Goal: Check status: Check status

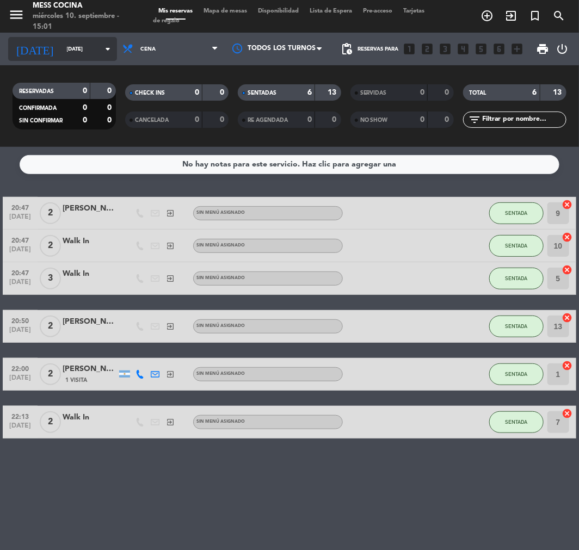
click at [61, 45] on input "[DATE]" at bounding box center [97, 49] width 73 height 17
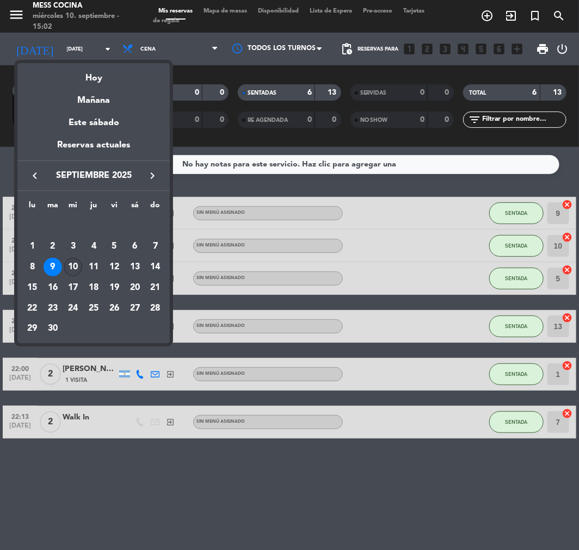
click at [73, 267] on div "10" at bounding box center [73, 267] width 18 height 18
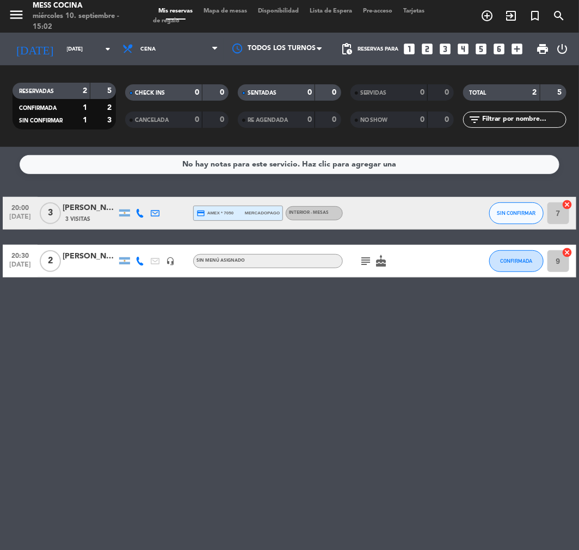
drag, startPoint x: 81, startPoint y: 202, endPoint x: 137, endPoint y: 312, distance: 124.1
click at [137, 312] on div "No hay notas para este servicio. Haz clic para agregar una 20:00 [DATE] 3 [PERS…" at bounding box center [289, 348] width 579 height 403
drag, startPoint x: 137, startPoint y: 312, endPoint x: 4, endPoint y: 169, distance: 195.2
click at [4, 169] on div "No hay notas para este servicio. Haz clic para agregar una 20:00 [DATE] 3 [PERS…" at bounding box center [289, 348] width 579 height 403
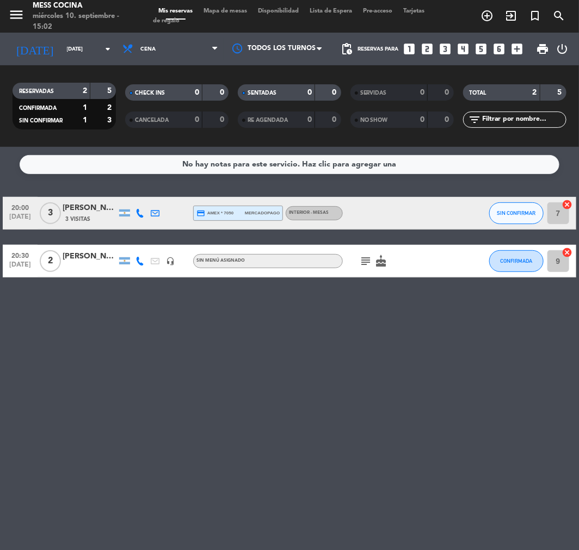
click at [7, 172] on service-notes "No hay notas para este servicio. Haz clic para agregar una" at bounding box center [289, 164] width 579 height 19
drag, startPoint x: 7, startPoint y: 172, endPoint x: 151, endPoint y: 327, distance: 211.7
click at [151, 327] on div "No hay notas para este servicio. Haz clic para agregar una 20:00 [DATE] 3 [PERS…" at bounding box center [289, 348] width 579 height 403
drag, startPoint x: 151, startPoint y: 327, endPoint x: 44, endPoint y: 151, distance: 206.3
click at [44, 151] on div "No hay notas para este servicio. Haz clic para agregar una 20:00 [DATE] 3 [PERS…" at bounding box center [289, 348] width 579 height 403
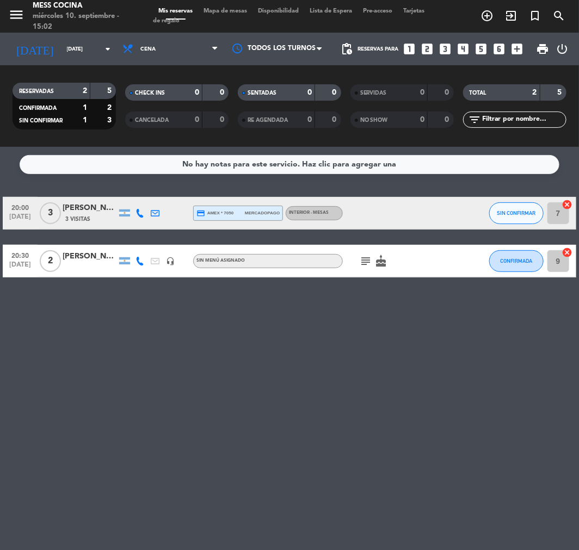
click at [40, 181] on div "No hay notas para este servicio. Haz clic para agregar una 20:00 [DATE] 3 [PERS…" at bounding box center [289, 348] width 579 height 403
drag, startPoint x: 40, startPoint y: 181, endPoint x: 118, endPoint y: 291, distance: 135.0
click at [118, 291] on div "No hay notas para este servicio. Haz clic para agregar una 20:00 [DATE] 3 [PERS…" at bounding box center [289, 348] width 579 height 403
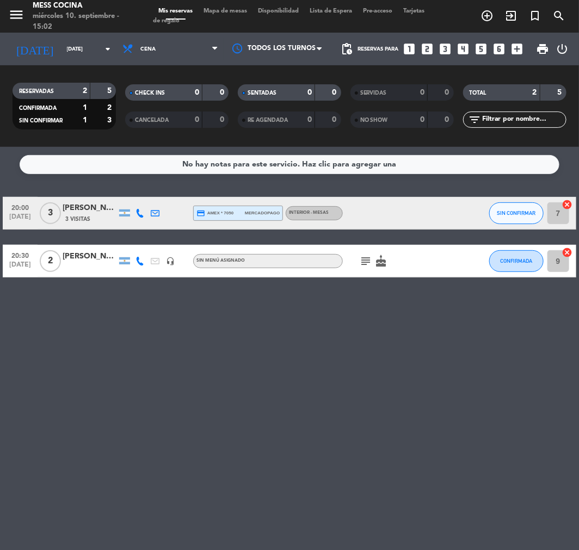
click at [265, 534] on div "No hay notas para este servicio. Haz clic para agregar una 20:00 [DATE] 3 [PERS…" at bounding box center [289, 348] width 579 height 403
drag, startPoint x: 265, startPoint y: 534, endPoint x: 58, endPoint y: 183, distance: 407.1
click at [58, 183] on div "No hay notas para este servicio. Haz clic para agregar una 20:00 [DATE] 3 [PERS…" at bounding box center [289, 348] width 579 height 403
click at [123, 180] on div "No hay notas para este servicio. Haz clic para agregar una 20:00 [DATE] 3 [PERS…" at bounding box center [289, 348] width 579 height 403
click at [61, 51] on input "[DATE]" at bounding box center [97, 49] width 73 height 17
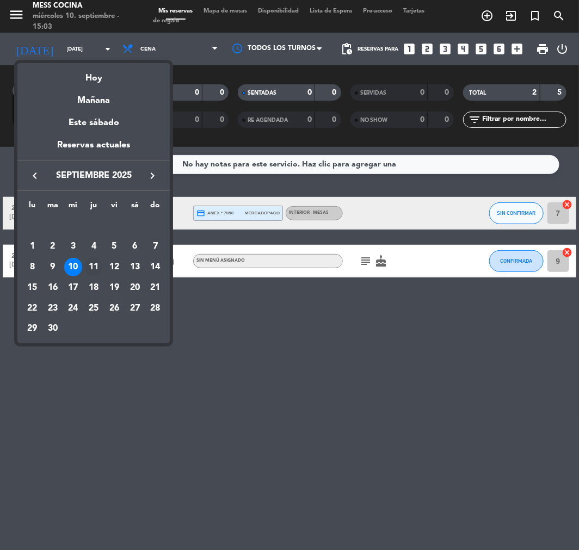
click at [93, 271] on div "11" at bounding box center [93, 267] width 18 height 18
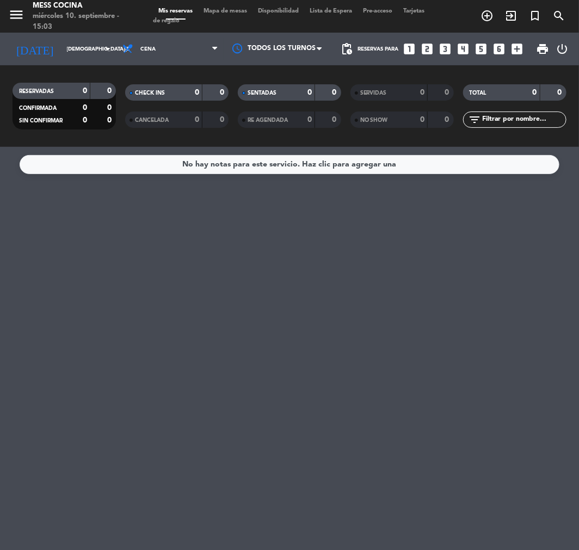
click at [100, 66] on div "RESERVADAS 0 0 CONFIRMADA 0 0 SIN CONFIRMAR 0 0 CHECK INS 0 0 CANCELADA 0 0 SEN…" at bounding box center [289, 106] width 579 height 82
click at [93, 58] on div "[DATE] [DATE] arrow_drop_down" at bounding box center [62, 49] width 109 height 24
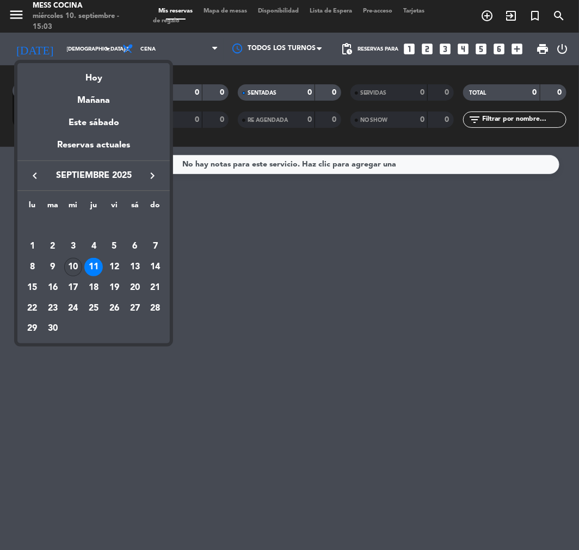
click at [71, 270] on div "10" at bounding box center [73, 267] width 18 height 18
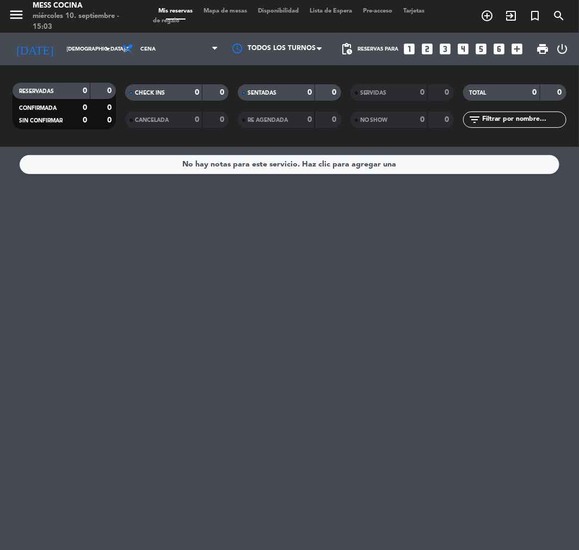
type input "[DATE]"
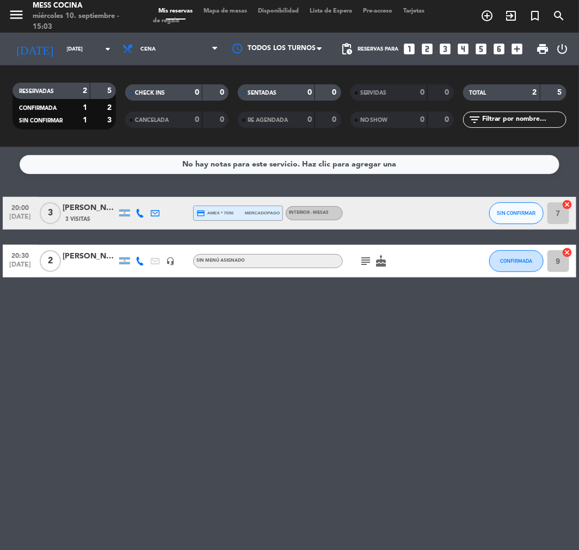
drag, startPoint x: 77, startPoint y: 188, endPoint x: 118, endPoint y: 344, distance: 161.2
click at [118, 344] on div "No hay notas para este servicio. Haz clic para agregar una 20:00 [DATE] 3 [PERS…" at bounding box center [289, 348] width 579 height 403
drag, startPoint x: 118, startPoint y: 344, endPoint x: 6, endPoint y: 192, distance: 189.2
click at [6, 192] on div "No hay notas para este servicio. Haz clic para agregar una 20:00 [DATE] 3 [PERS…" at bounding box center [289, 348] width 579 height 403
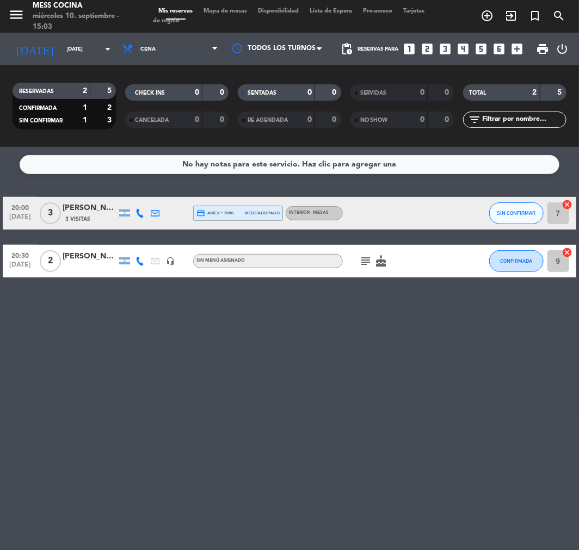
click at [273, 316] on div "No hay notas para este servicio. Haz clic para agregar una 20:00 [DATE] 3 [PERS…" at bounding box center [289, 348] width 579 height 403
click at [365, 259] on icon "subject" at bounding box center [365, 261] width 13 height 13
drag, startPoint x: 11, startPoint y: 189, endPoint x: 307, endPoint y: 366, distance: 345.0
click at [307, 366] on div "No hay notas para este servicio. Haz clic para agregar una 20:00 [DATE] 3 [PERS…" at bounding box center [289, 348] width 579 height 403
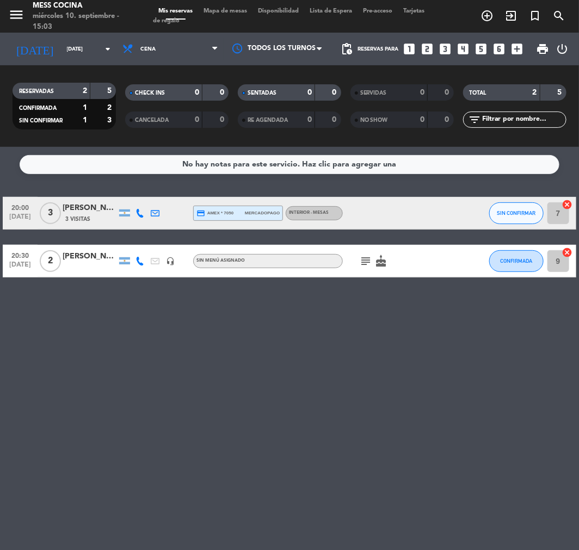
drag, startPoint x: 307, startPoint y: 366, endPoint x: 14, endPoint y: 186, distance: 344.1
click at [14, 186] on div "No hay notas para este servicio. Haz clic para agregar una 20:00 [DATE] 3 [PERS…" at bounding box center [289, 348] width 579 height 403
drag, startPoint x: 14, startPoint y: 186, endPoint x: 110, endPoint y: 323, distance: 167.9
click at [110, 323] on div "No hay notas para este servicio. Haz clic para agregar una 20:00 [DATE] 3 [PERS…" at bounding box center [289, 348] width 579 height 403
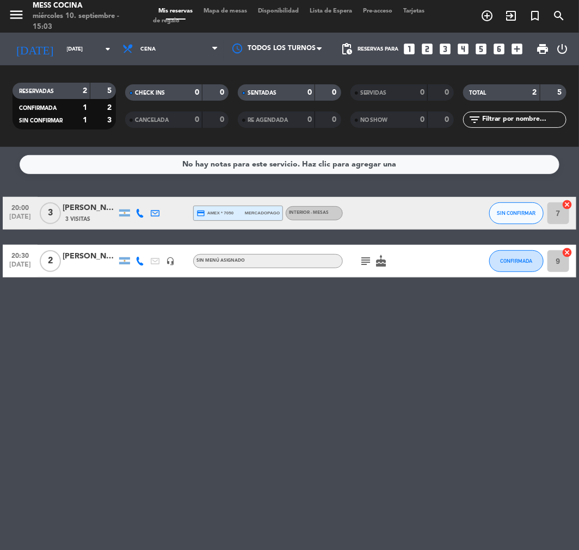
click at [110, 323] on div "No hay notas para este servicio. Haz clic para agregar una 20:00 [DATE] 3 [PERS…" at bounding box center [289, 348] width 579 height 403
click at [252, 520] on div "No hay notas para este servicio. Haz clic para agregar una 20:00 [DATE] 3 [PERS…" at bounding box center [289, 348] width 579 height 403
drag, startPoint x: 105, startPoint y: 306, endPoint x: 107, endPoint y: 330, distance: 24.0
click at [107, 330] on div "No hay notas para este servicio. Haz clic para agregar una 20:00 [DATE] 3 [PERS…" at bounding box center [289, 348] width 579 height 403
drag, startPoint x: 107, startPoint y: 330, endPoint x: 42, endPoint y: 180, distance: 164.0
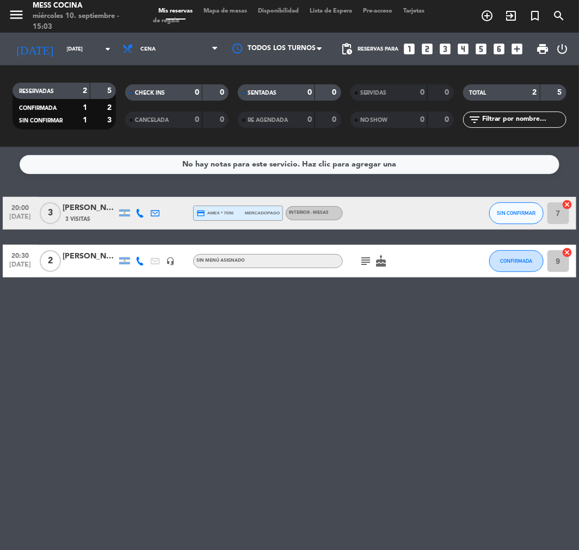
click at [42, 180] on div "No hay notas para este servicio. Haz clic para agregar una 20:00 [DATE] 3 [PERS…" at bounding box center [289, 348] width 579 height 403
drag, startPoint x: 42, startPoint y: 180, endPoint x: 14, endPoint y: 189, distance: 29.8
click at [14, 189] on div "No hay notas para este servicio. Haz clic para agregar una 20:00 [DATE] 3 [PERS…" at bounding box center [289, 348] width 579 height 403
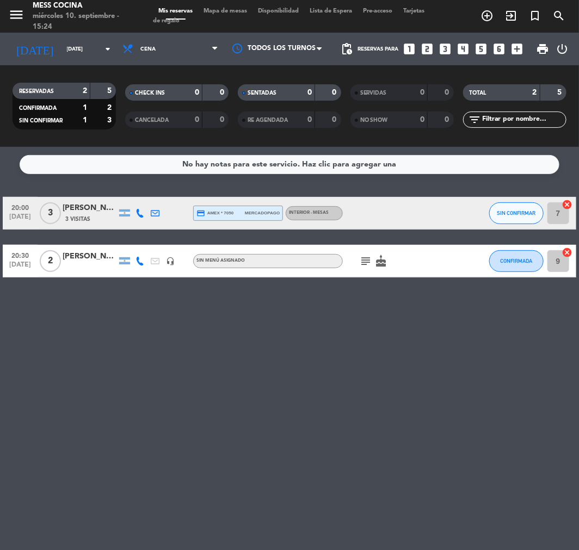
drag, startPoint x: 100, startPoint y: 187, endPoint x: 123, endPoint y: 312, distance: 127.8
click at [123, 312] on div "No hay notas para este servicio. Haz clic para agregar una 20:00 [DATE] 3 [PERS…" at bounding box center [289, 348] width 579 height 403
click at [288, 312] on div "No hay notas para este servicio. Haz clic para agregar una 20:00 [DATE] 3 [PERS…" at bounding box center [289, 348] width 579 height 403
click at [486, 324] on div "No hay notas para este servicio. Haz clic para agregar una 20:00 [DATE] 3 [PERS…" at bounding box center [289, 348] width 579 height 403
drag, startPoint x: 39, startPoint y: 185, endPoint x: 100, endPoint y: 335, distance: 162.3
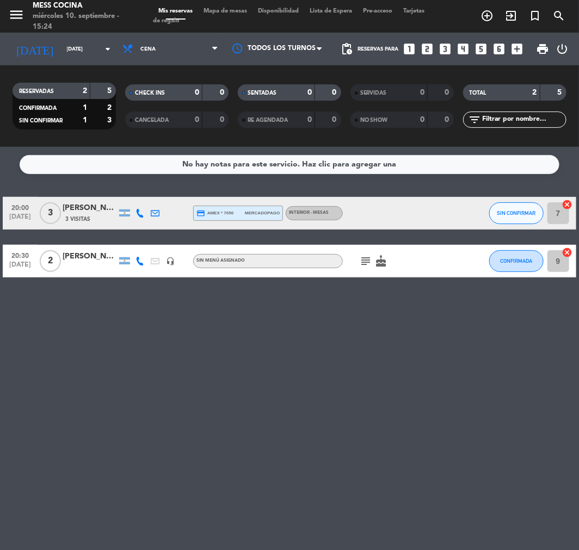
click at [100, 335] on div "No hay notas para este servicio. Haz clic para agregar una 20:00 [DATE] 3 [PERS…" at bounding box center [289, 348] width 579 height 403
